Goal: Information Seeking & Learning: Learn about a topic

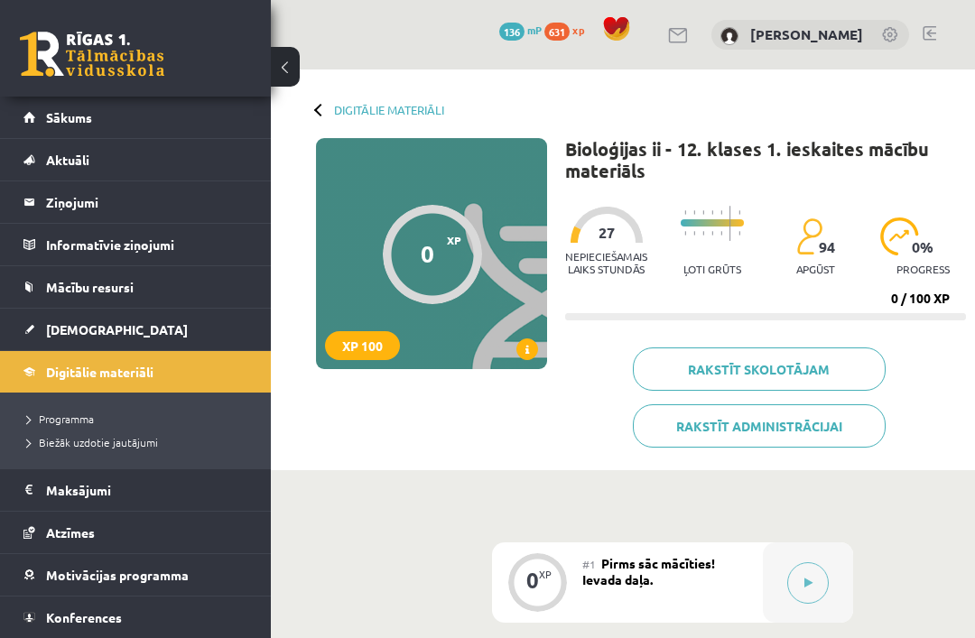
scroll to position [180, 0]
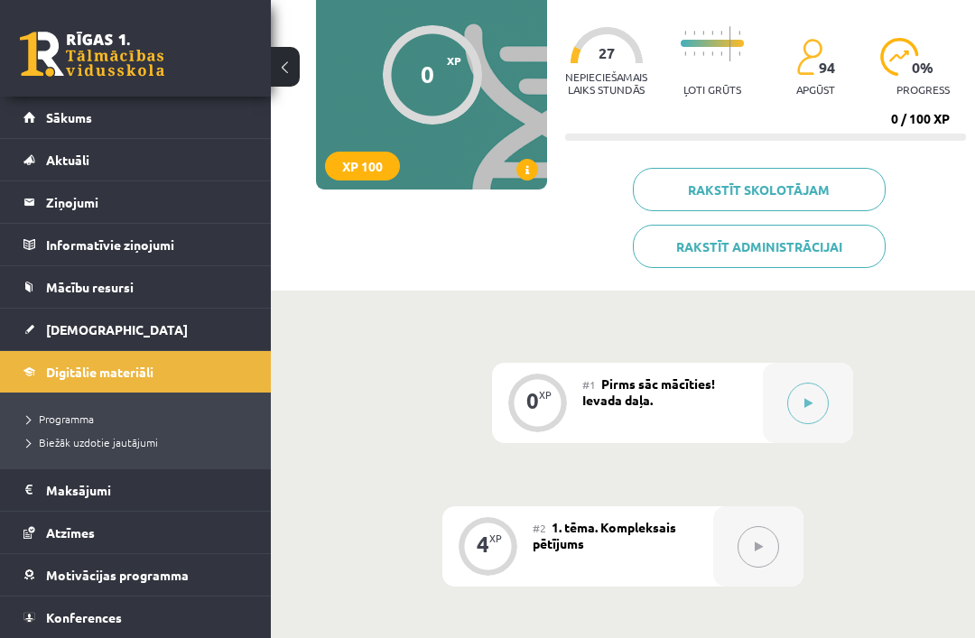
click at [807, 398] on icon at bounding box center [808, 403] width 8 height 11
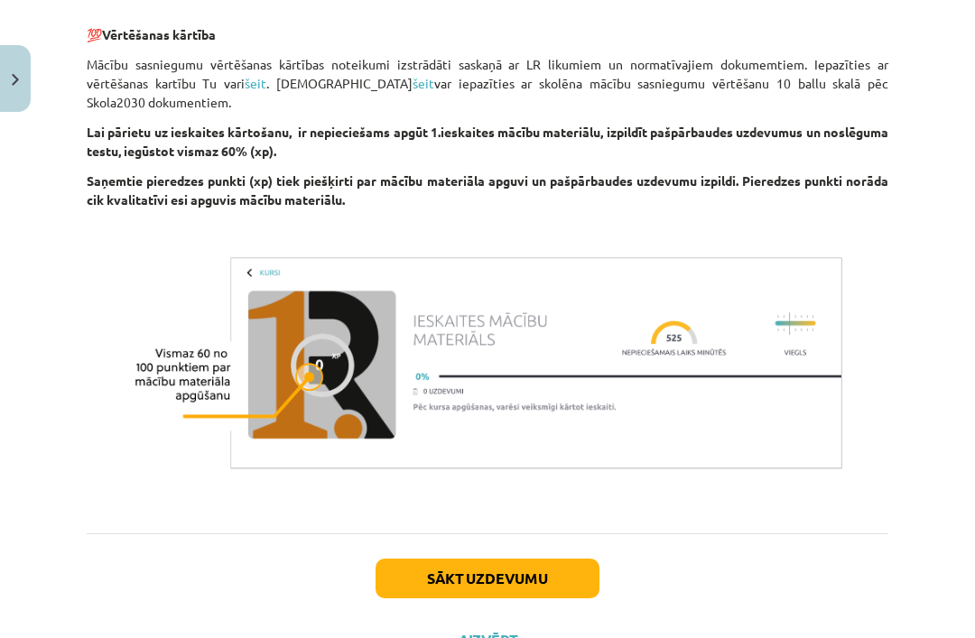
scroll to position [1344, 0]
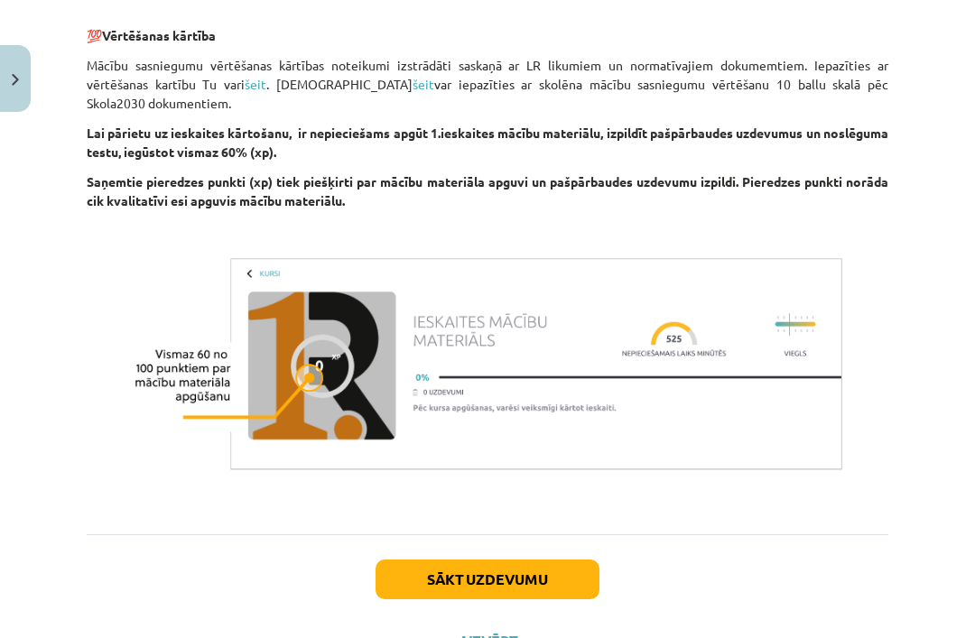
click at [564, 565] on button "Sākt uzdevumu" at bounding box center [488, 580] width 224 height 40
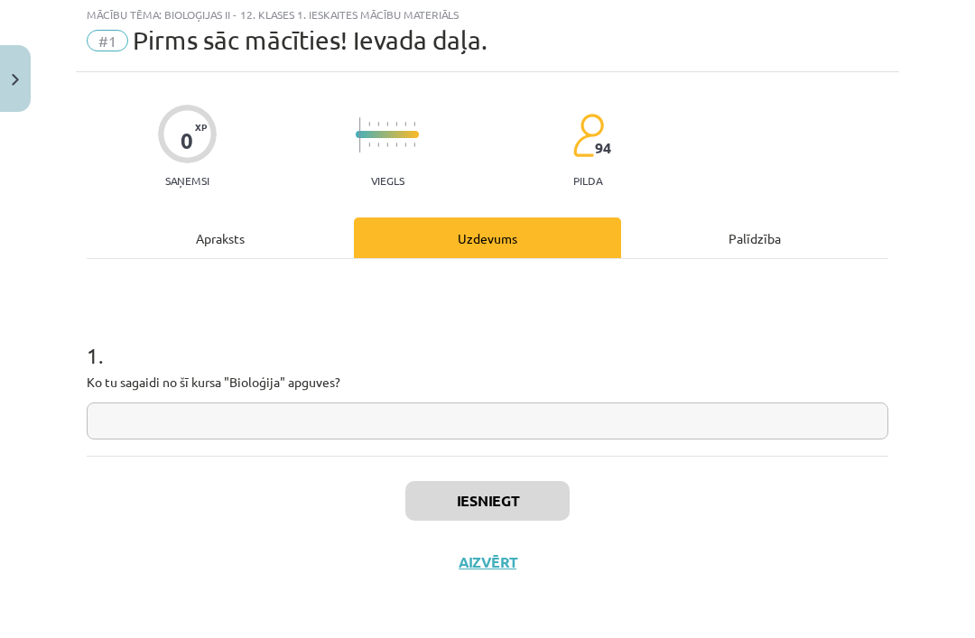
scroll to position [0, 0]
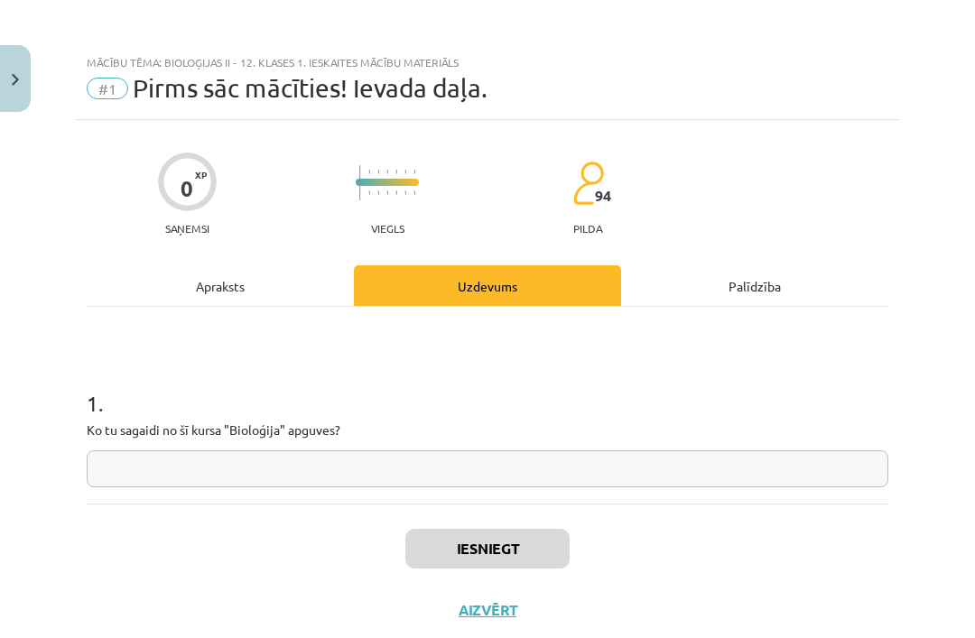
click at [791, 479] on input "text" at bounding box center [488, 469] width 802 height 37
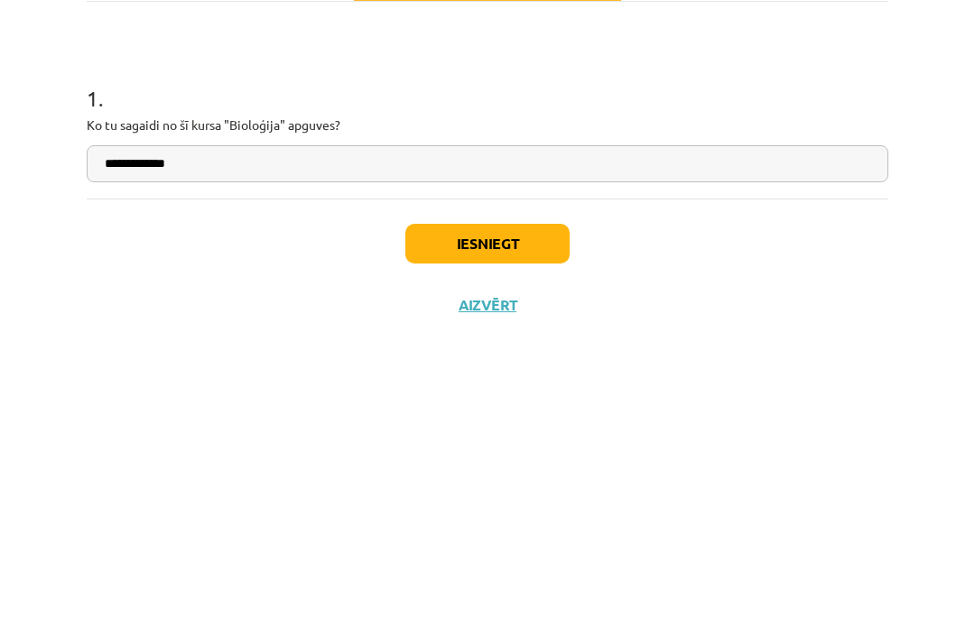
type input "**********"
click at [495, 529] on button "Iesniegt" at bounding box center [487, 549] width 164 height 40
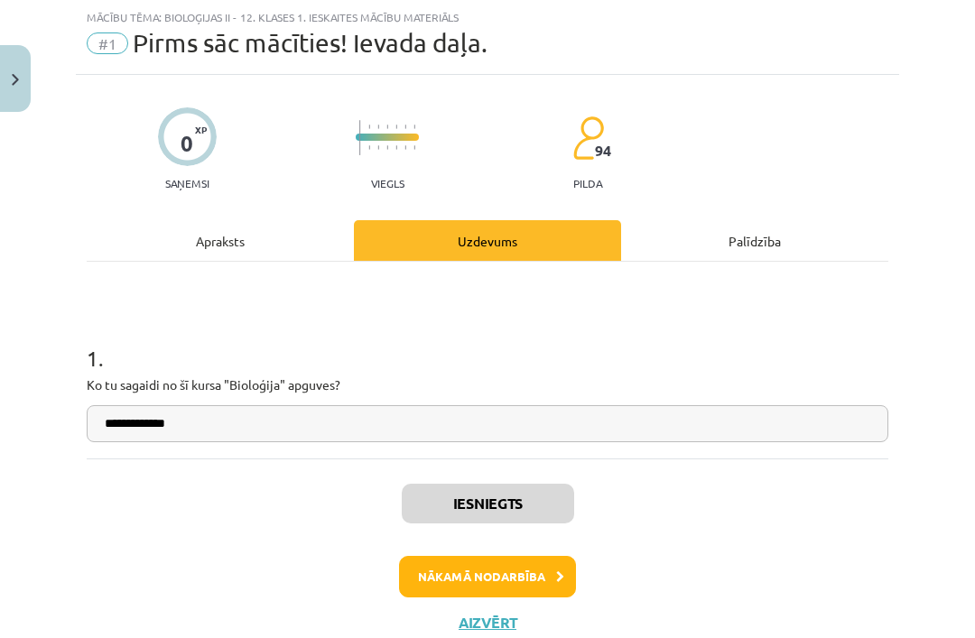
scroll to position [103, 0]
click at [544, 563] on button "Nākamā nodarbība" at bounding box center [487, 577] width 177 height 42
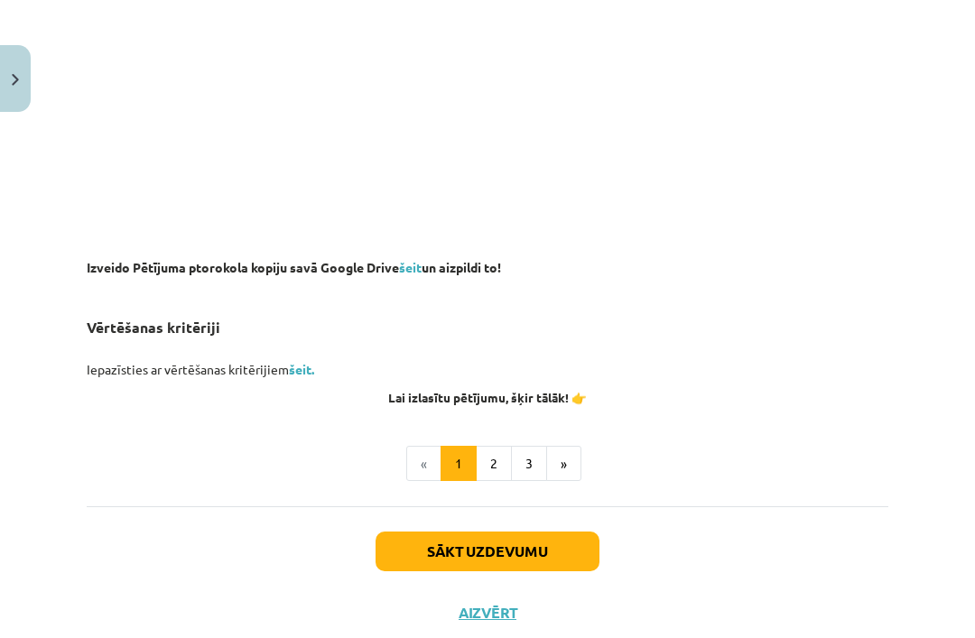
scroll to position [1305, 0]
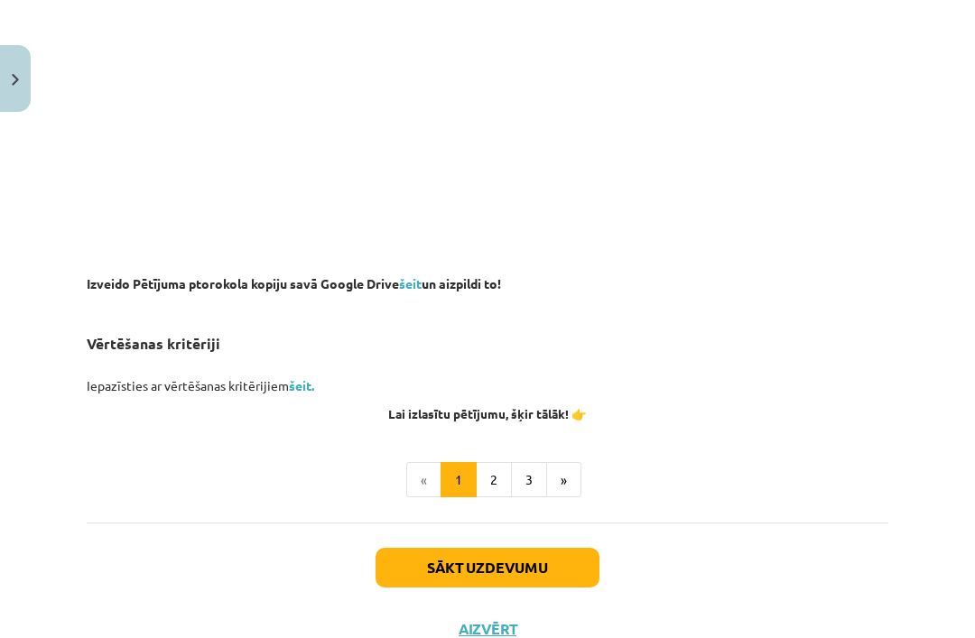
click at [493, 464] on button "2" at bounding box center [494, 480] width 36 height 36
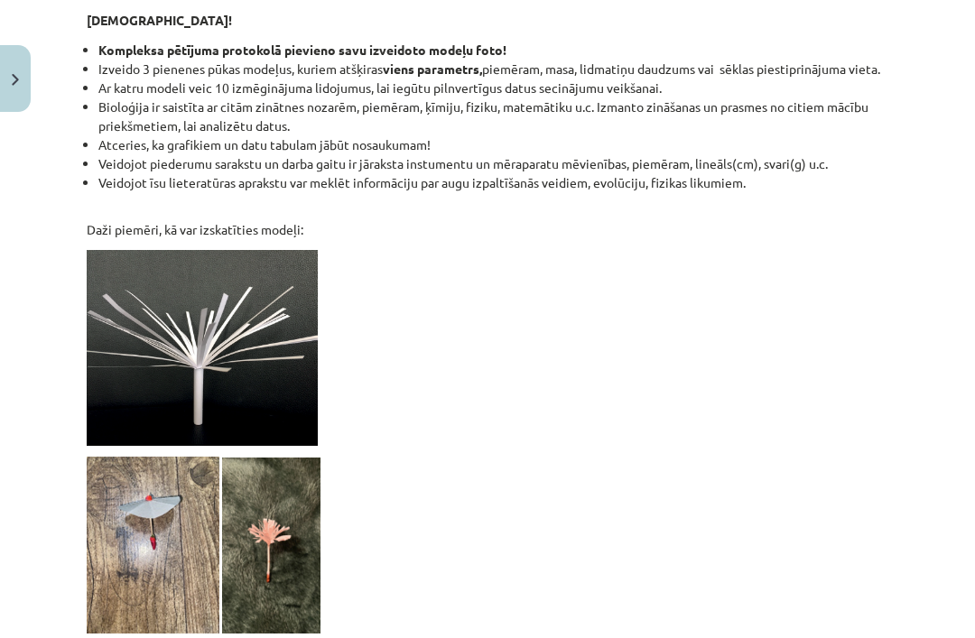
scroll to position [1358, 0]
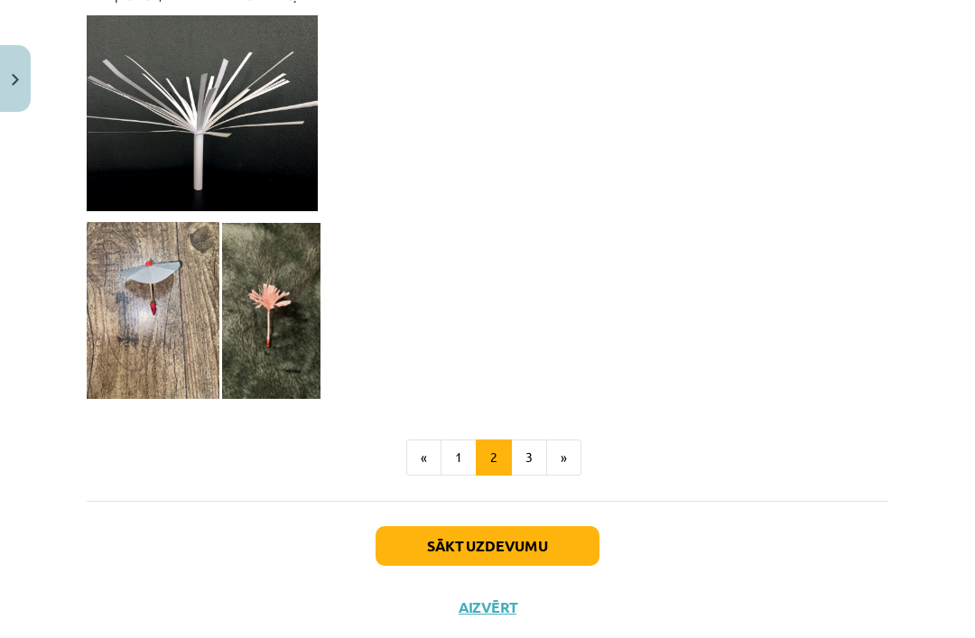
click at [546, 467] on button "»" at bounding box center [563, 458] width 35 height 36
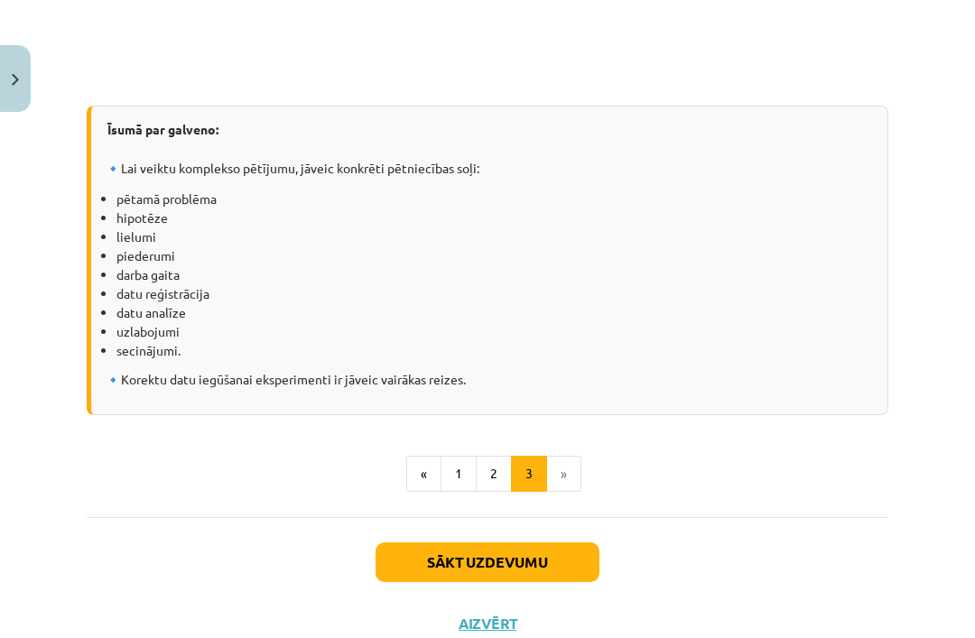
scroll to position [2448, 0]
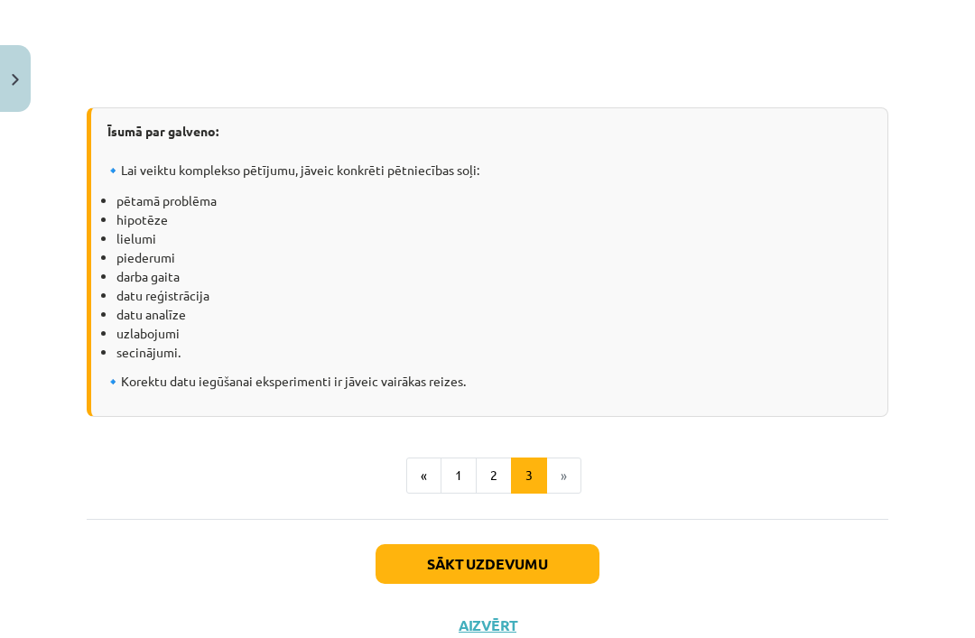
click at [546, 561] on button "Sākt uzdevumu" at bounding box center [488, 564] width 224 height 40
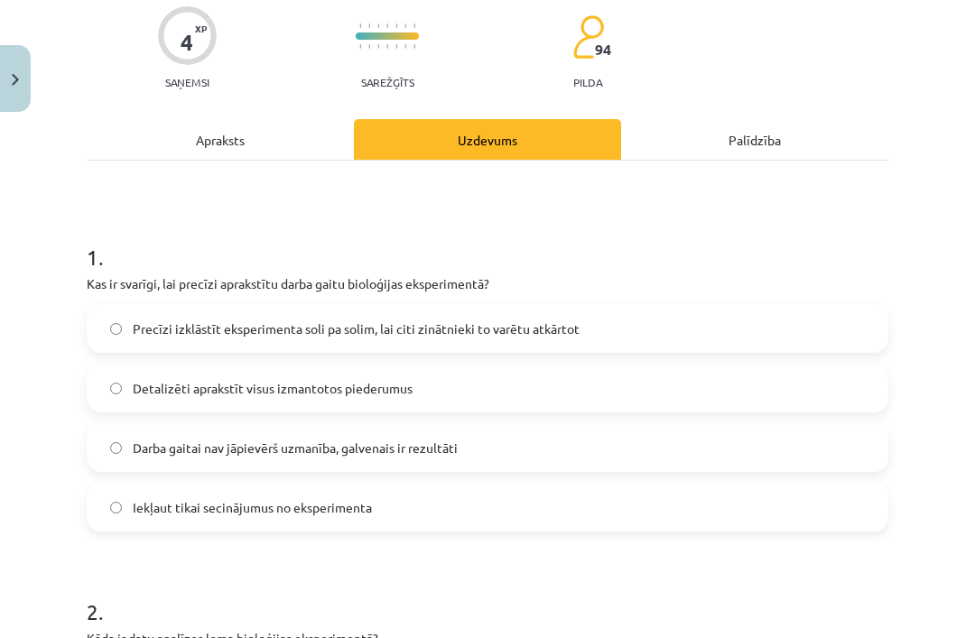
scroll to position [147, 0]
click at [632, 332] on label "Precīzi izklāstīt eksperimenta soli pa solim, lai citi zinātnieki to varētu atk…" at bounding box center [487, 327] width 798 height 45
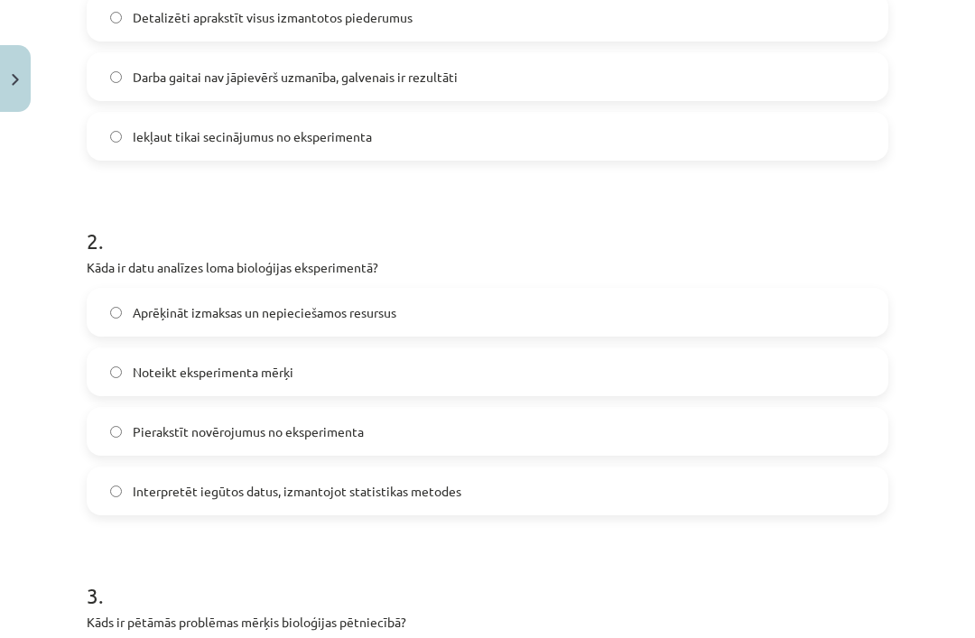
scroll to position [524, 0]
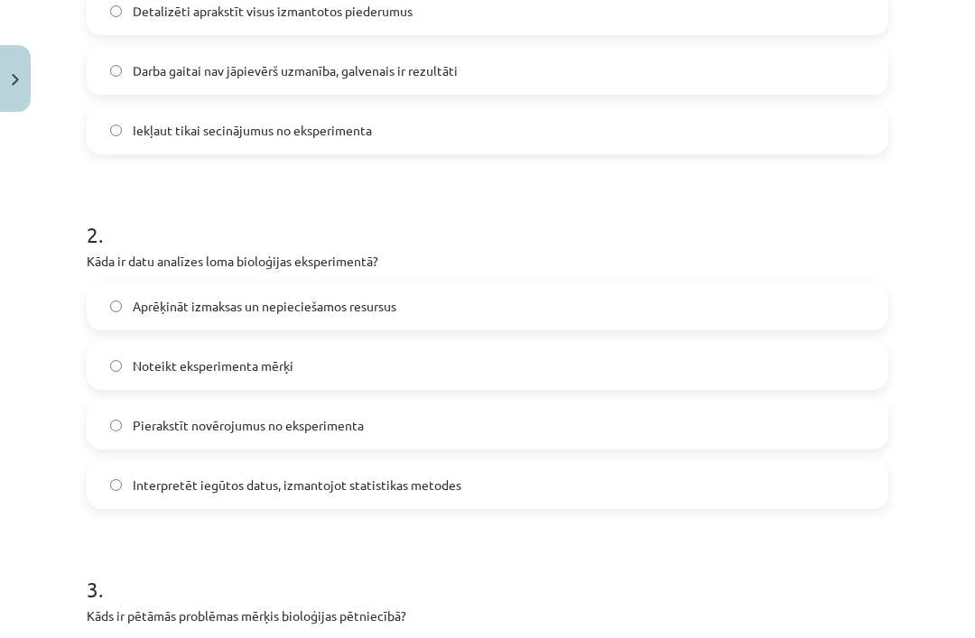
click at [841, 427] on label "Pierakstīt novērojumus no eksperimenta" at bounding box center [487, 425] width 798 height 45
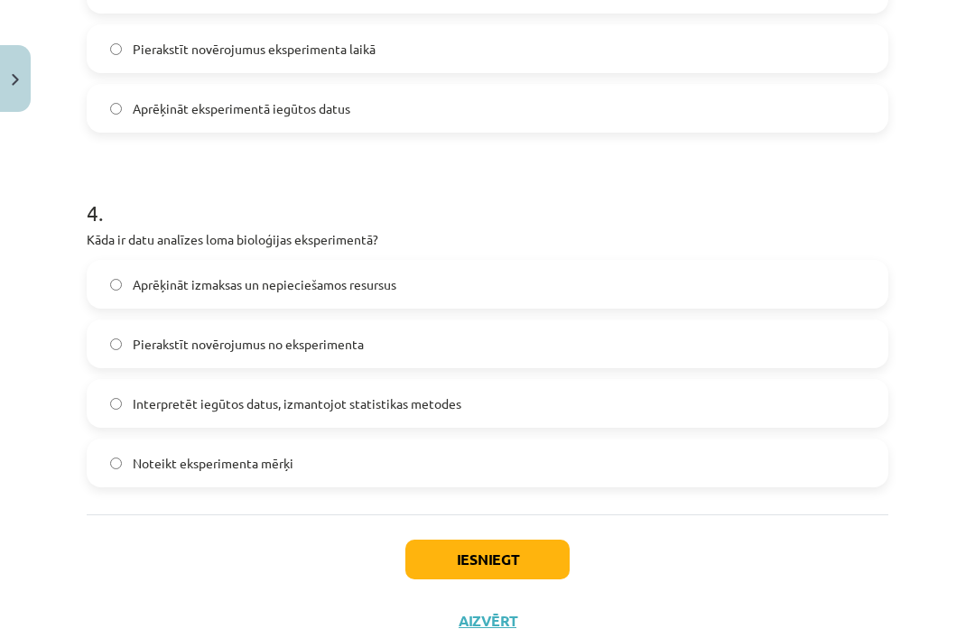
scroll to position [1254, 0]
click at [756, 413] on label "Interpretēt iegūtos datus, izmantojot statistikas metodes" at bounding box center [487, 404] width 798 height 45
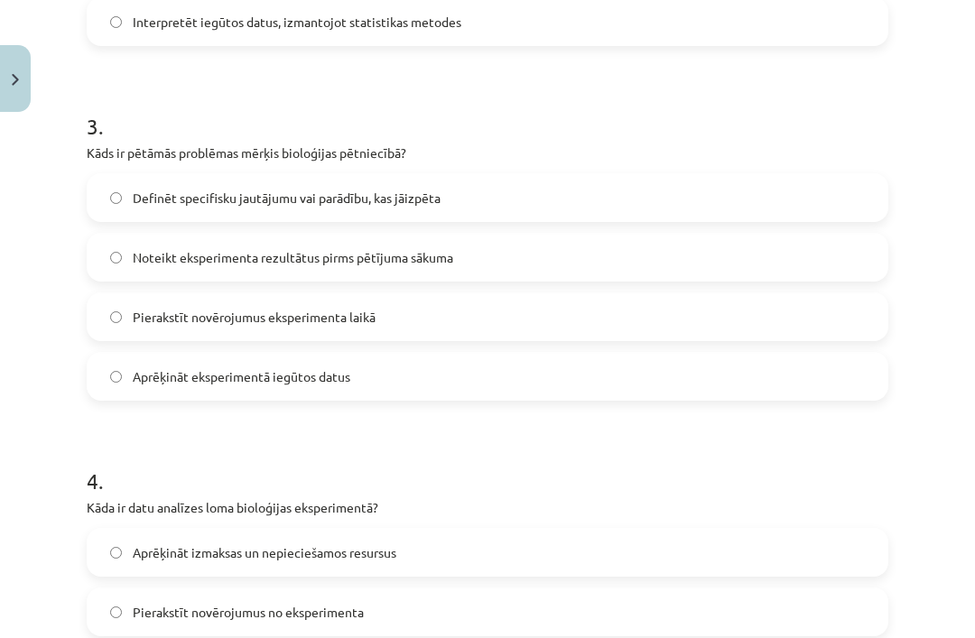
scroll to position [987, 0]
click at [653, 209] on label "Definēt specifisku jautājumu vai parādību, kas jāizpēta" at bounding box center [487, 197] width 798 height 45
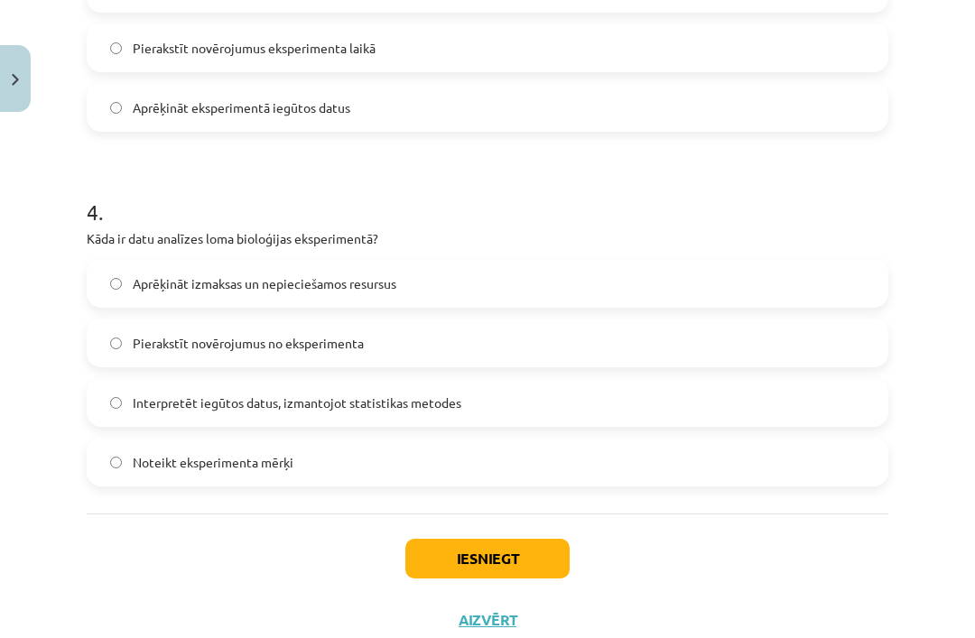
scroll to position [1254, 0]
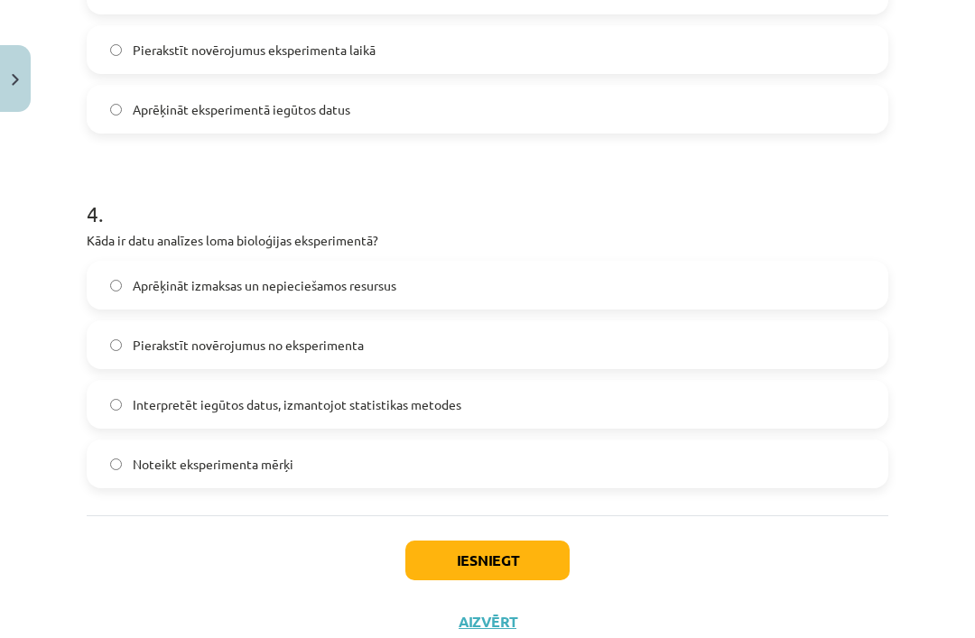
click at [494, 563] on button "Iesniegt" at bounding box center [487, 561] width 164 height 40
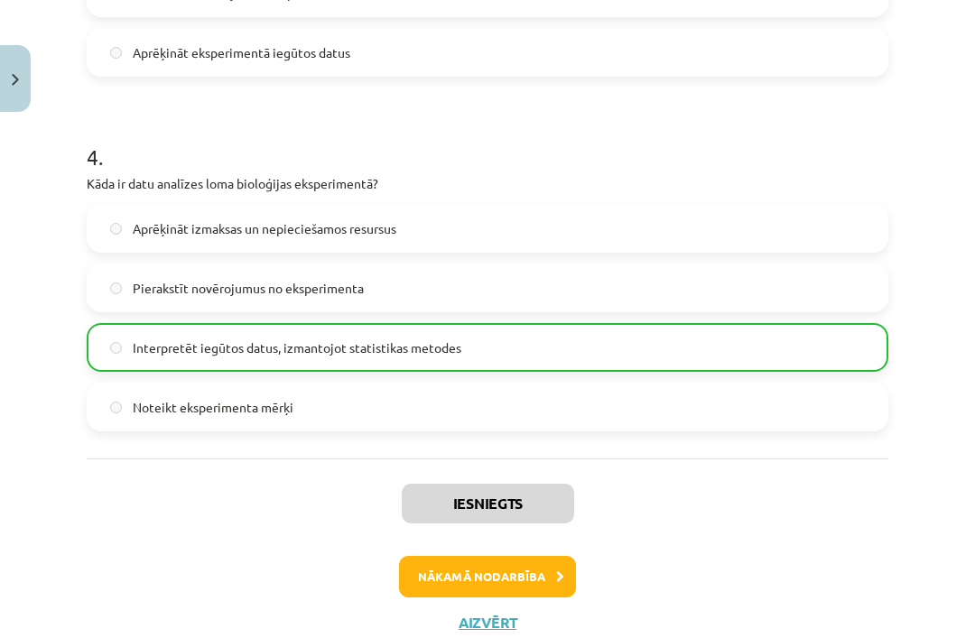
click at [511, 574] on button "Nākamā nodarbība" at bounding box center [487, 577] width 177 height 42
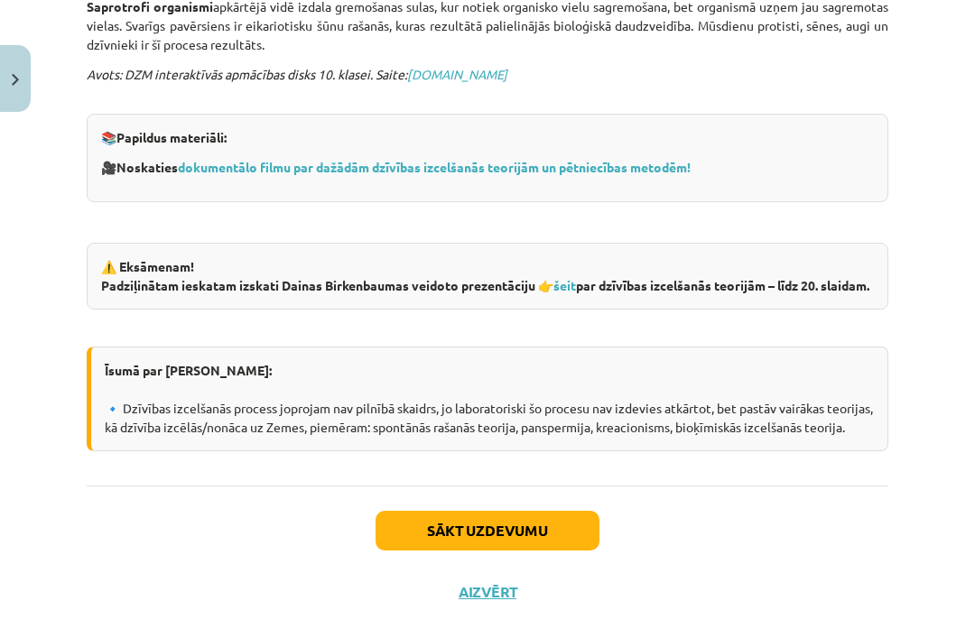
scroll to position [1181, 0]
click at [569, 283] on link "šeit" at bounding box center [564, 285] width 23 height 16
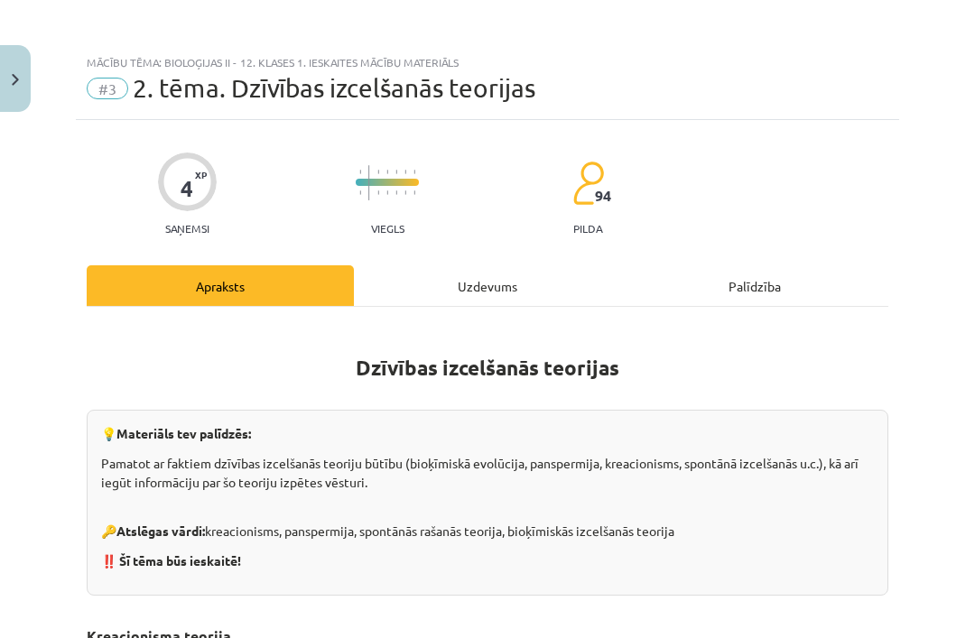
scroll to position [0, 0]
click at [530, 297] on div "Uzdevums" at bounding box center [487, 285] width 267 height 41
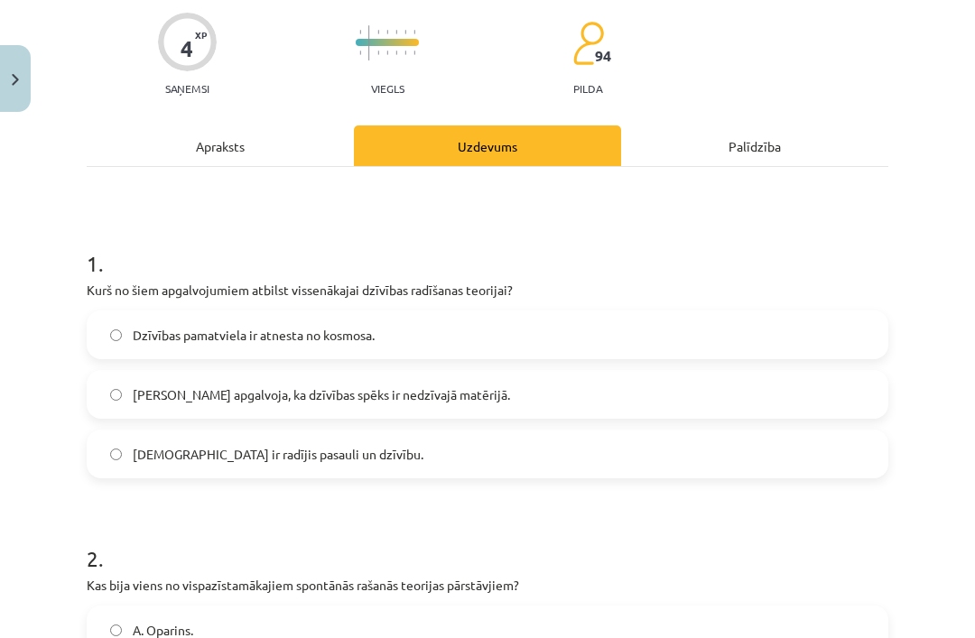
scroll to position [169, 0]
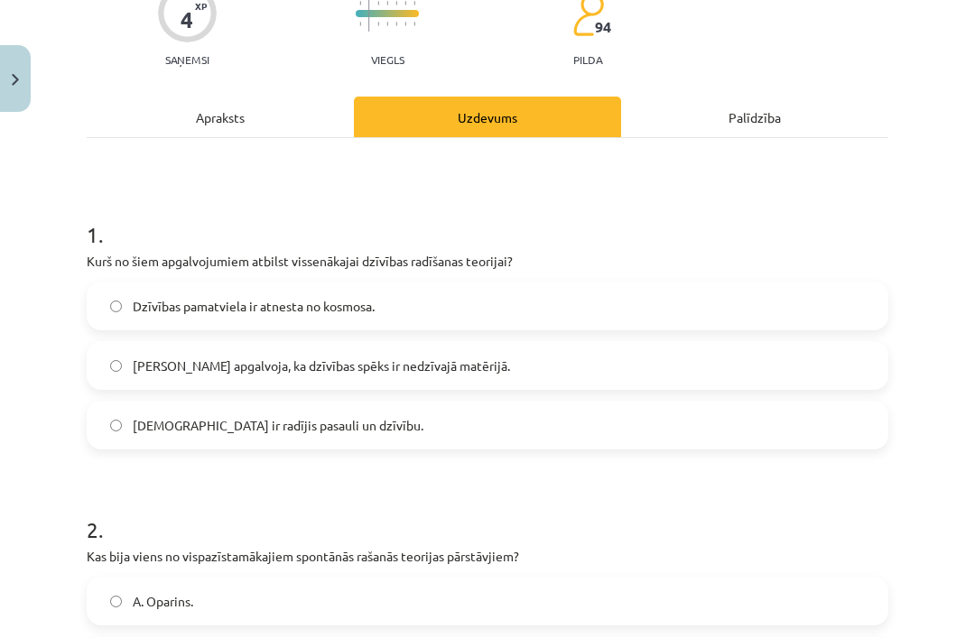
click at [531, 428] on label "[DEMOGRAPHIC_DATA] ir radījis pasauli un dzīvību." at bounding box center [487, 425] width 798 height 45
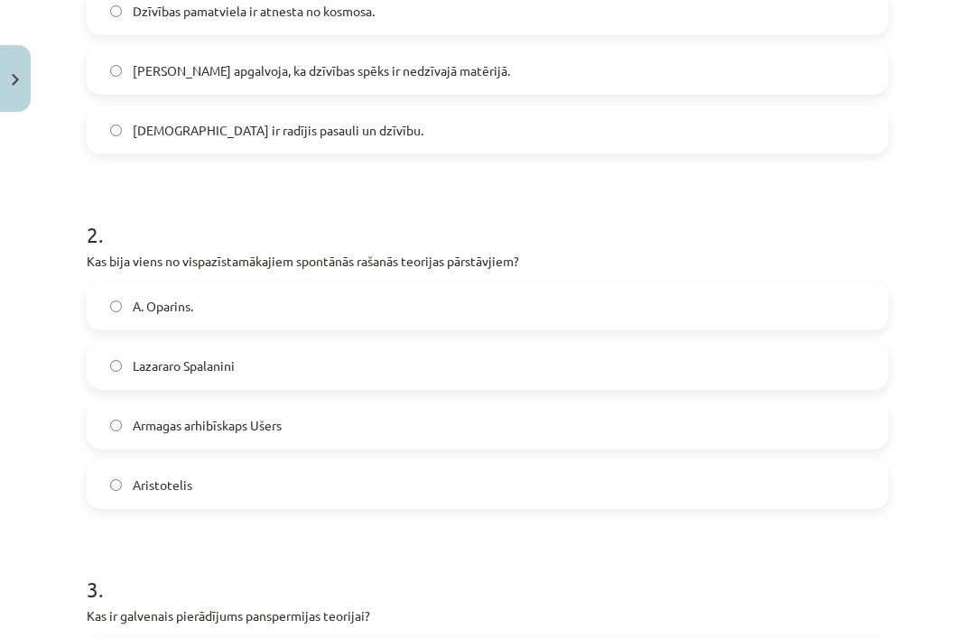
scroll to position [483, 0]
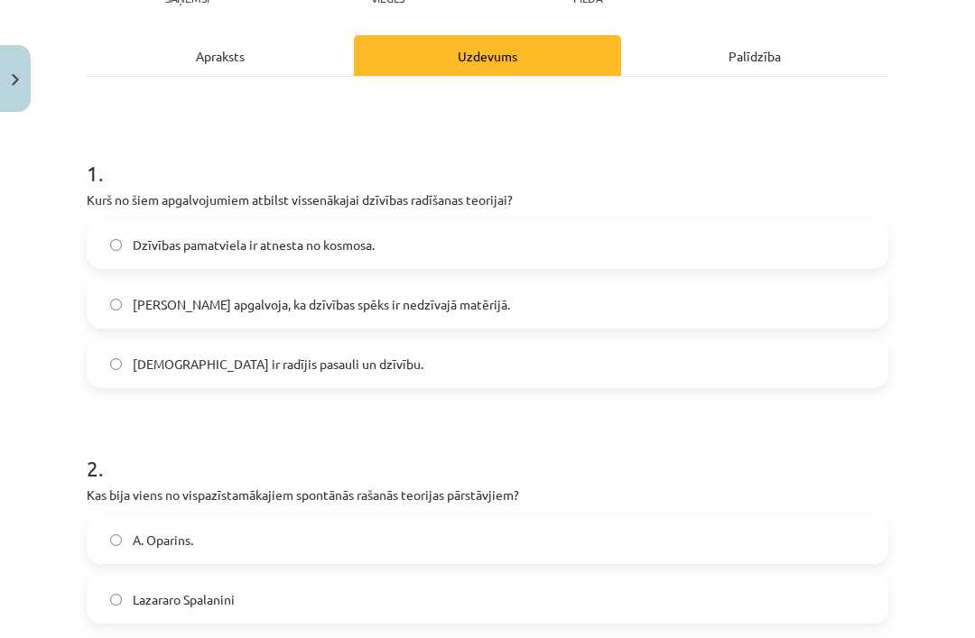
click at [274, 37] on div "Apraksts" at bounding box center [220, 55] width 267 height 41
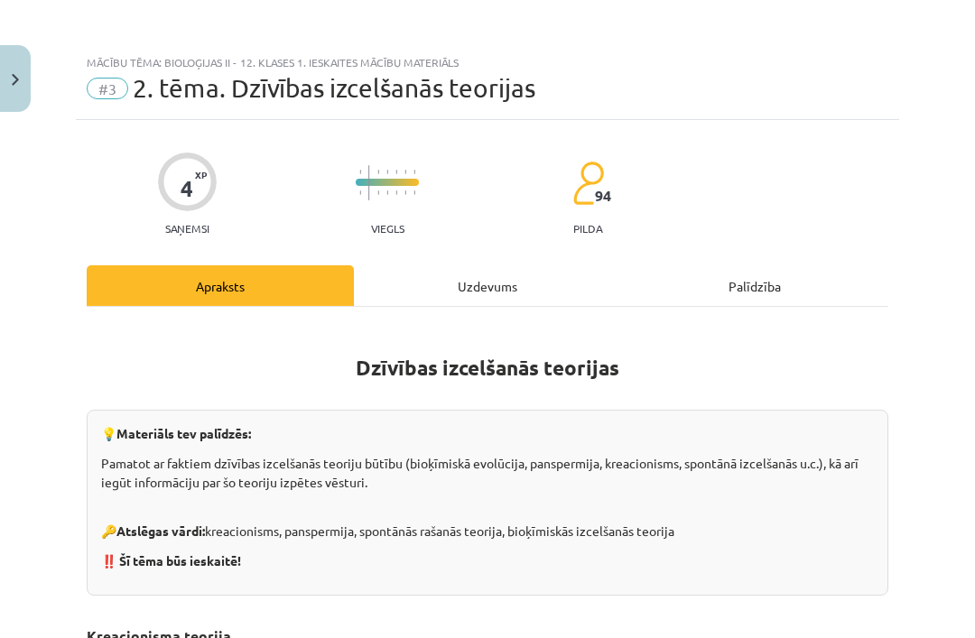
scroll to position [0, 0]
click at [462, 283] on div "Uzdevums" at bounding box center [487, 285] width 267 height 41
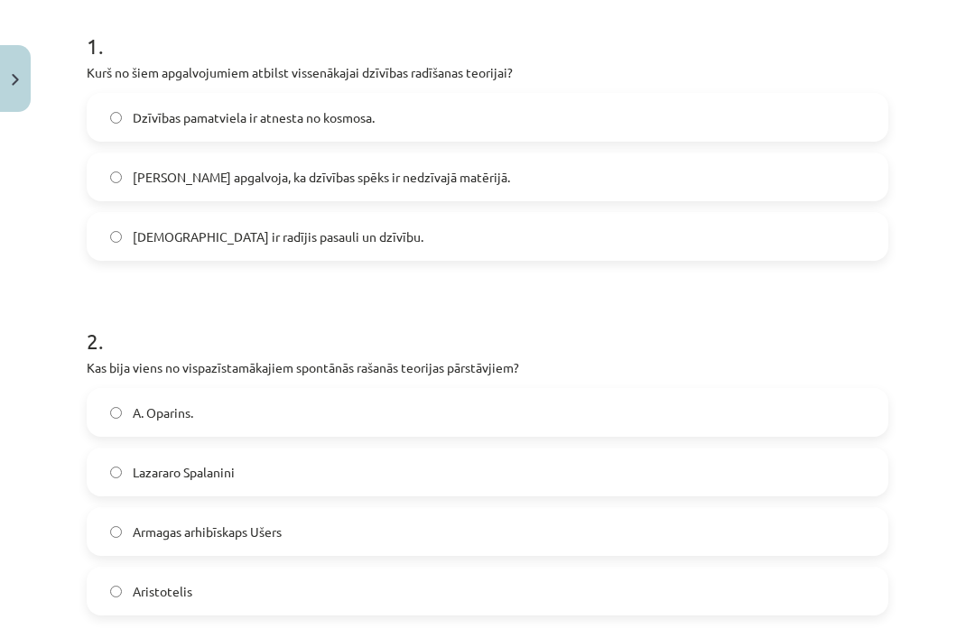
scroll to position [398, 0]
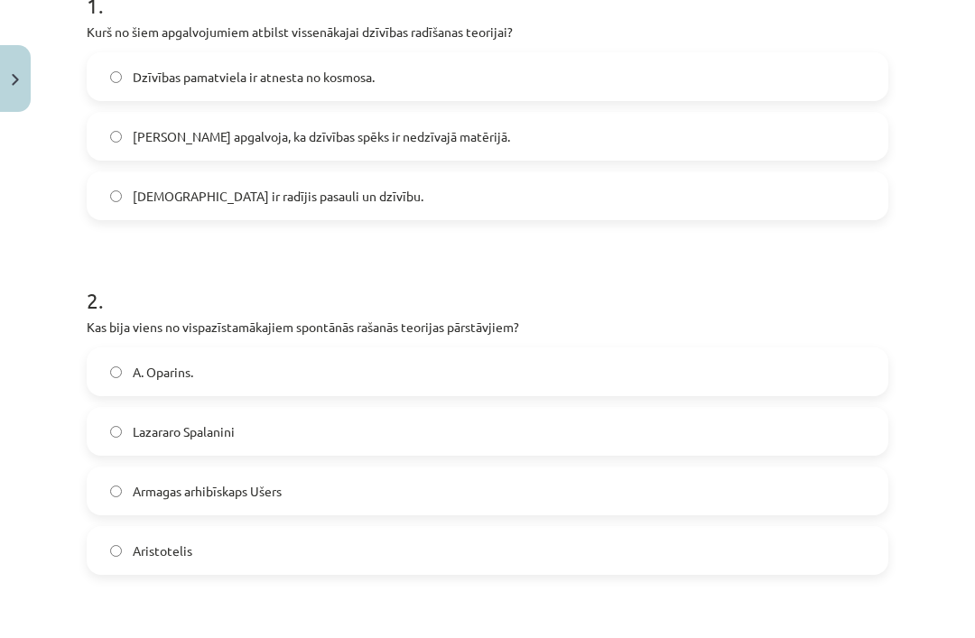
click at [511, 551] on label "Aristotelis" at bounding box center [487, 550] width 798 height 45
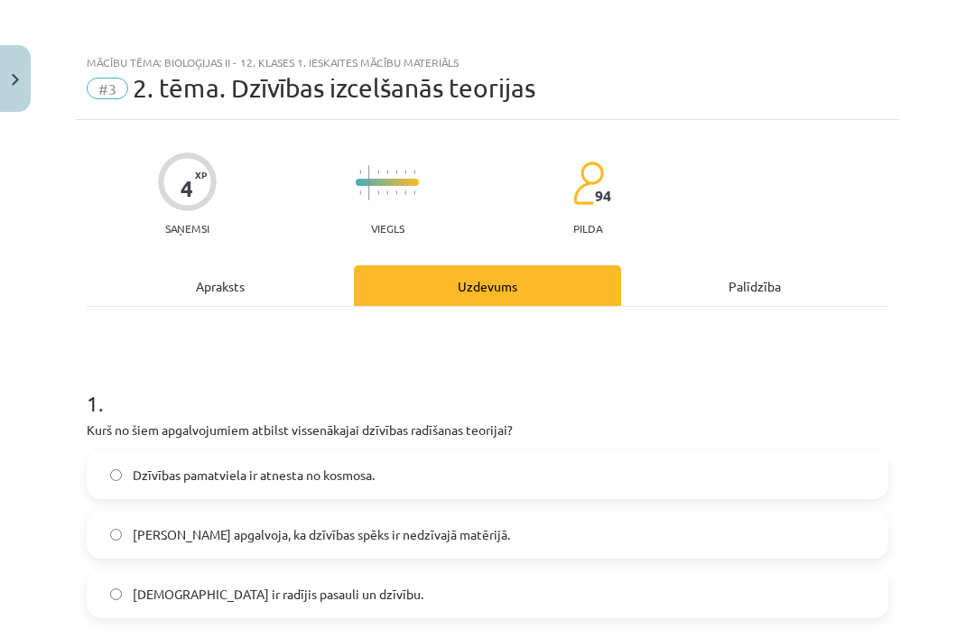
scroll to position [0, 0]
click at [256, 293] on div "Apraksts" at bounding box center [220, 285] width 267 height 41
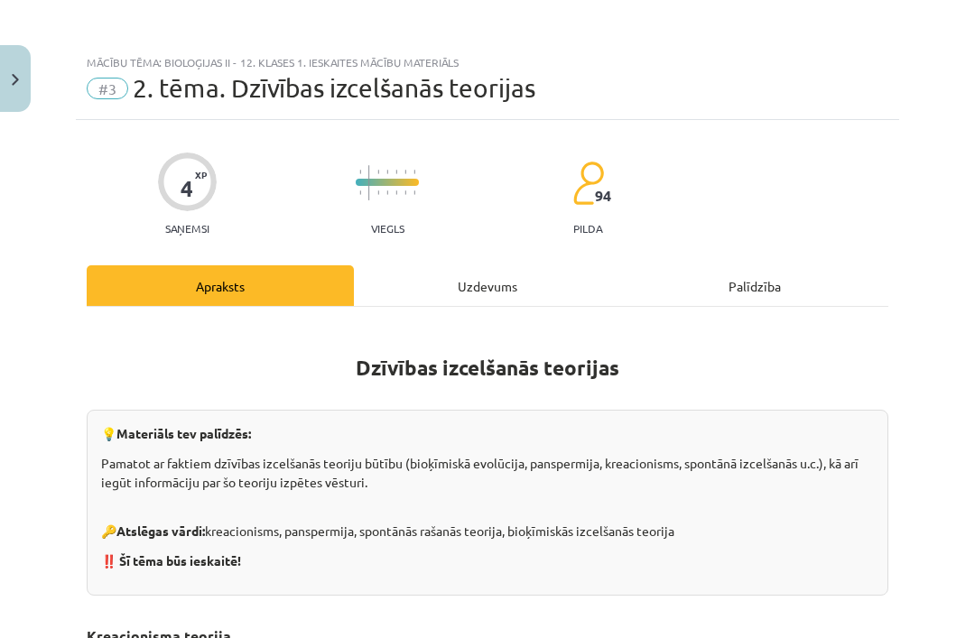
click at [476, 289] on div "Uzdevums" at bounding box center [487, 285] width 267 height 41
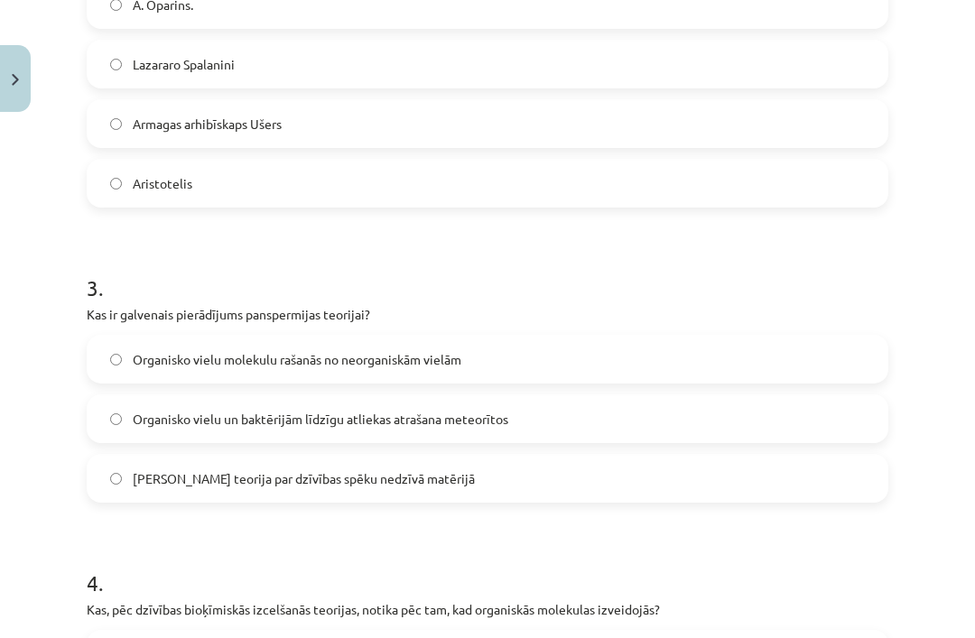
scroll to position [766, 0]
click at [786, 486] on label "[PERSON_NAME] teorija par dzīvības spēku nedzīvā matērijā" at bounding box center [487, 478] width 798 height 45
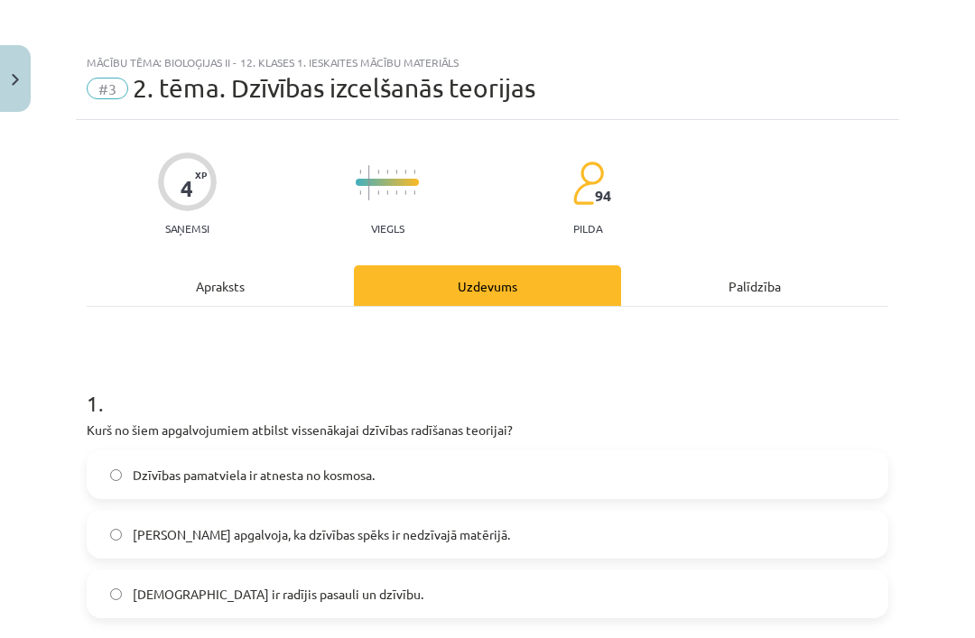
scroll to position [0, 0]
click at [249, 290] on div "Apraksts" at bounding box center [220, 285] width 267 height 41
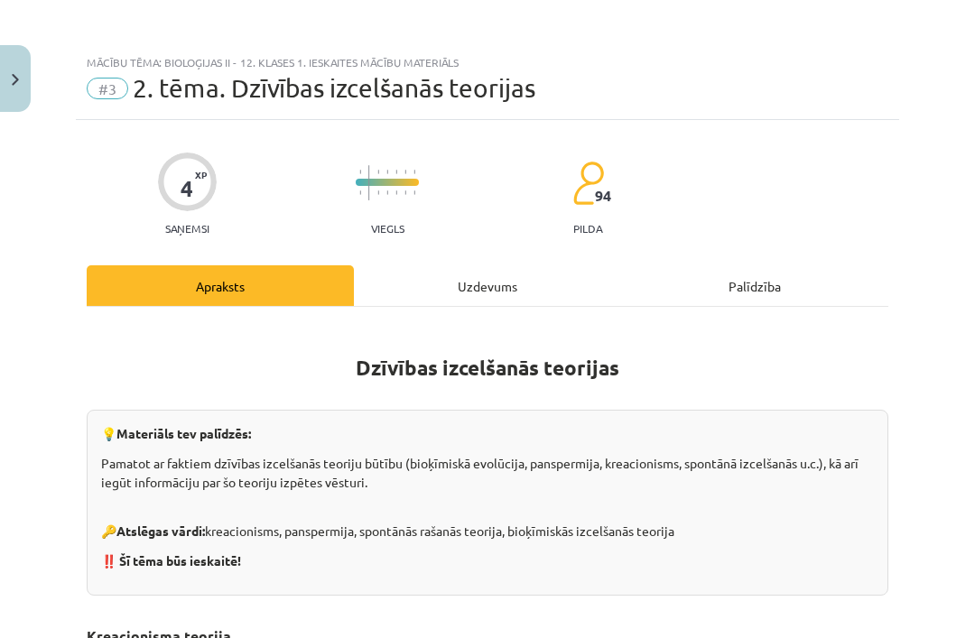
click at [439, 284] on div "Uzdevums" at bounding box center [487, 285] width 267 height 41
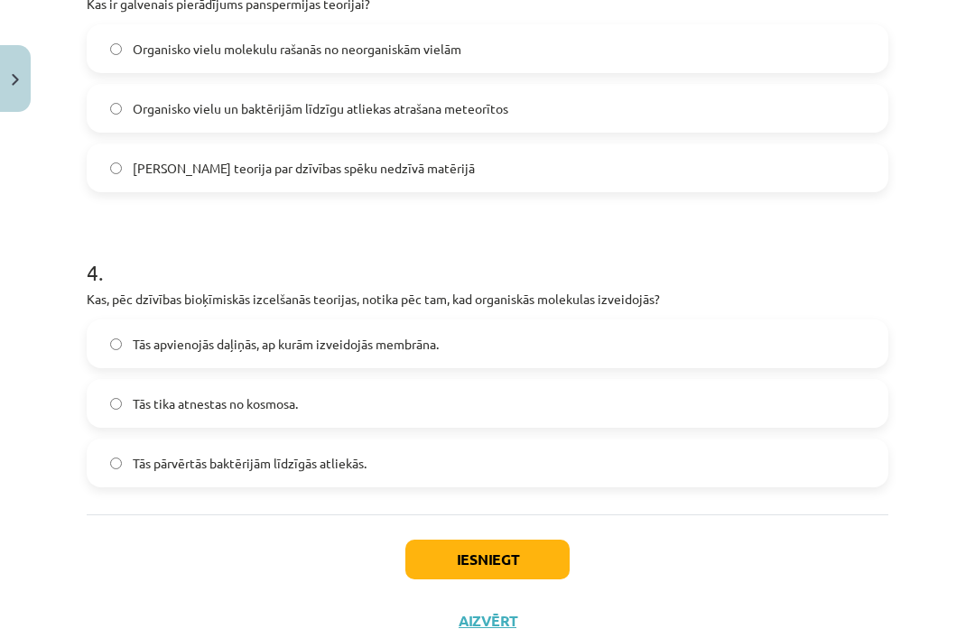
scroll to position [1075, 0]
click at [775, 358] on label "Tās apvienojās daļiņās, ap kurām izveidojās membrāna." at bounding box center [487, 344] width 798 height 45
click at [521, 566] on button "Iesniegt" at bounding box center [487, 561] width 164 height 40
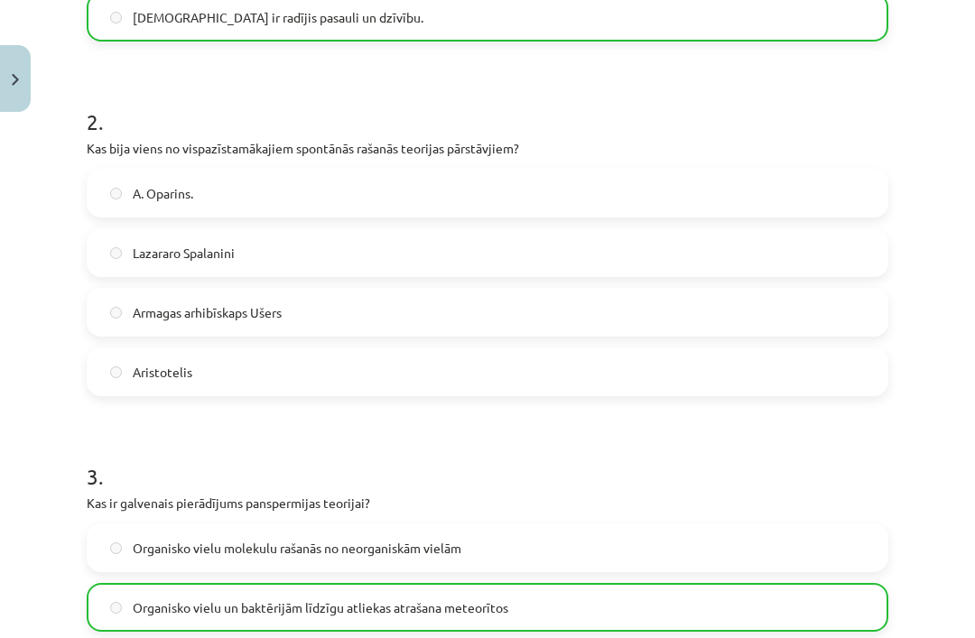
scroll to position [577, 0]
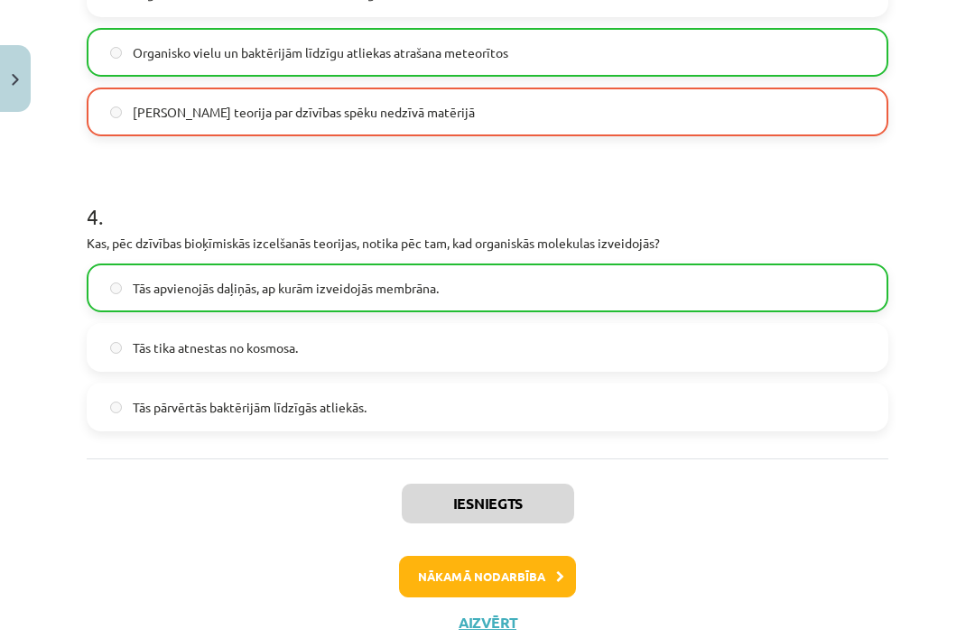
click at [534, 577] on button "Nākamā nodarbība" at bounding box center [487, 577] width 177 height 42
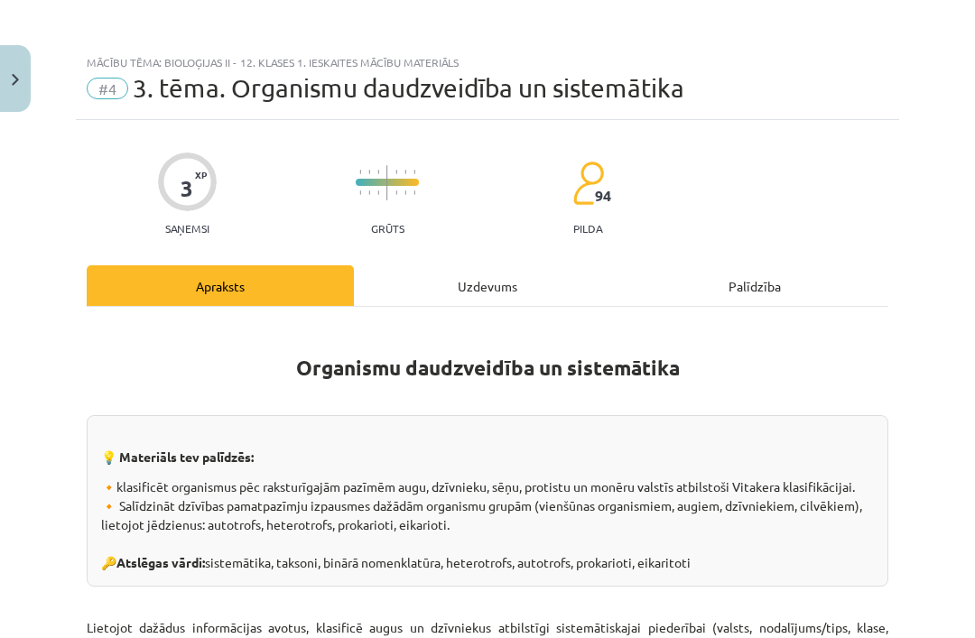
scroll to position [0, 0]
